Goal: Check status: Check status

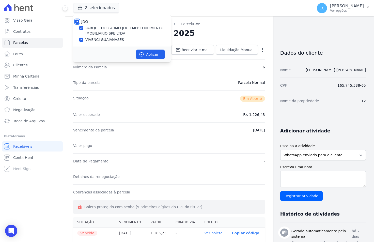
click at [77, 20] on input "JDG" at bounding box center [77, 22] width 4 height 4
checkbox input "false"
click at [81, 30] on input "PARQUE DO CARMO JDG EMPREENDIMENTO IMOBILIARIO SPE LTDA" at bounding box center [81, 28] width 4 height 4
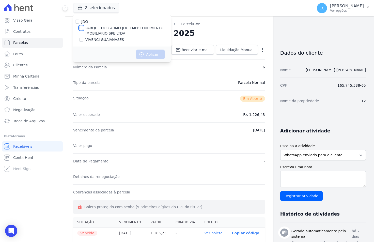
checkbox input "true"
click at [146, 56] on button "Aplicar" at bounding box center [150, 54] width 28 height 10
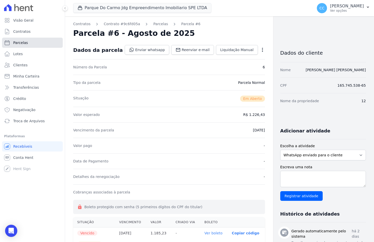
click at [20, 45] on link "Parcelas" at bounding box center [32, 43] width 61 height 10
select select
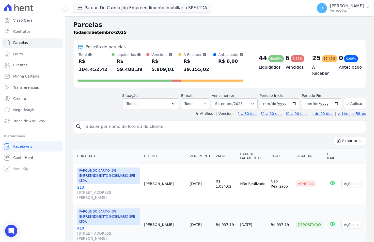
click at [120, 122] on input "search" at bounding box center [222, 126] width 281 height 10
type input "[PERSON_NAME]"
select select
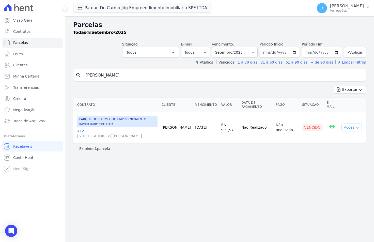
click at [345, 130] on button "Ações" at bounding box center [351, 127] width 20 height 8
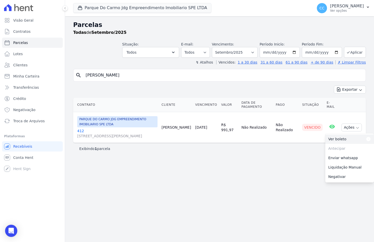
click at [342, 143] on link "Ver boleto Para visualizar o boleto digite os 5 primeiros dígitos do seu CPF" at bounding box center [349, 138] width 49 height 9
click at [78, 130] on link "412 [STREET_ADDRESS][PERSON_NAME]" at bounding box center [117, 133] width 80 height 10
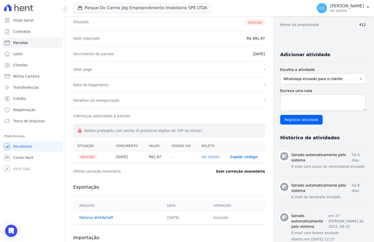
scroll to position [25, 0]
